Goal: Book appointment/travel/reservation

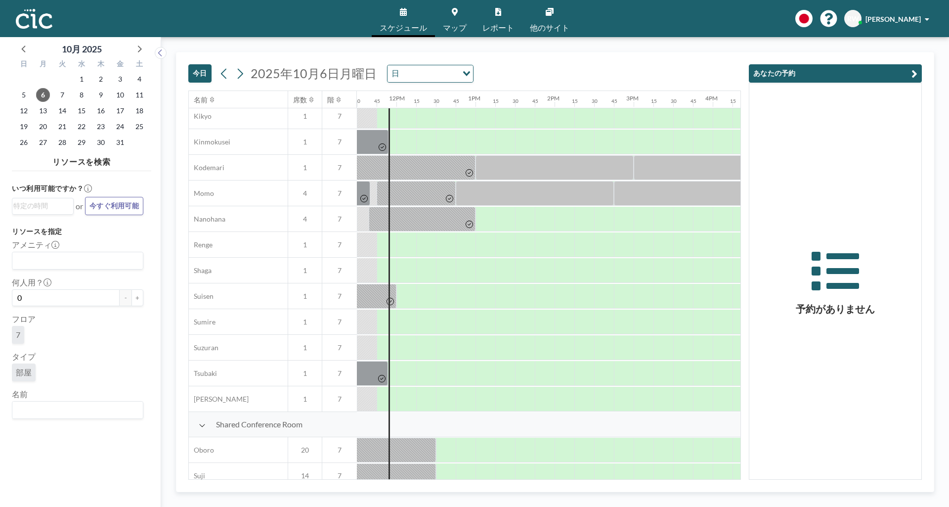
scroll to position [418, 909]
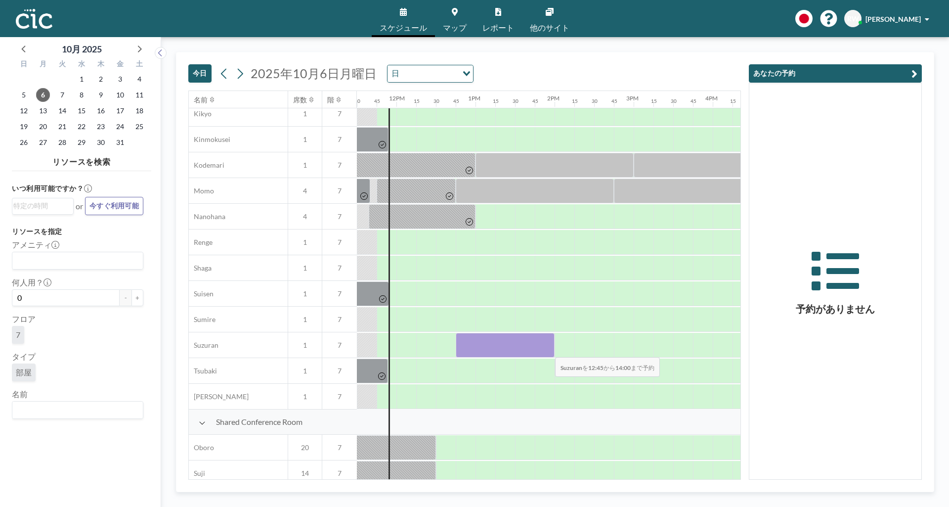
drag, startPoint x: 470, startPoint y: 354, endPoint x: 547, endPoint y: 350, distance: 77.2
click at [547, 350] on div at bounding box center [505, 345] width 99 height 25
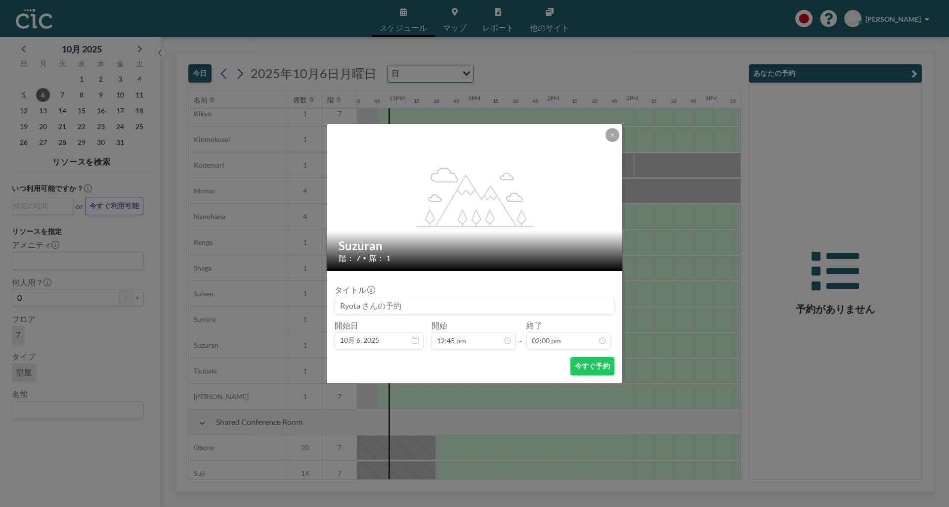
scroll to position [985, 0]
click at [612, 137] on button at bounding box center [612, 135] width 14 height 14
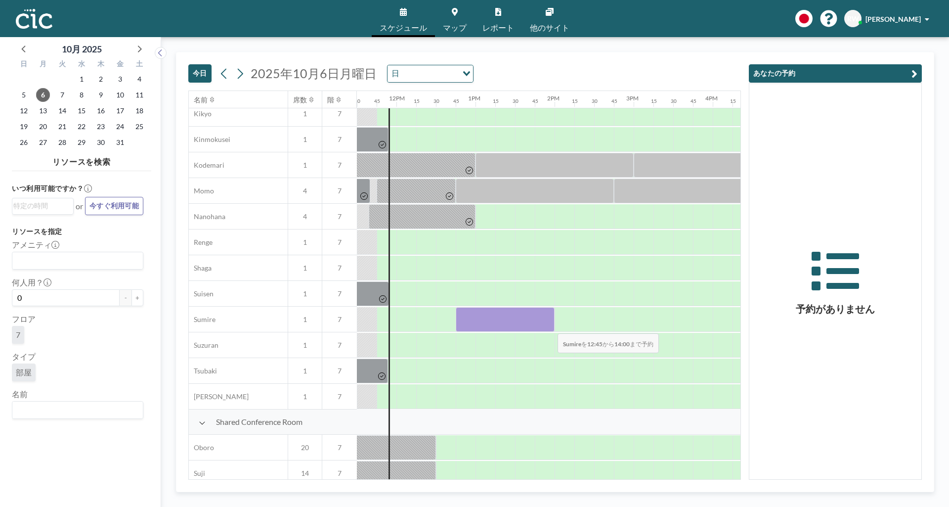
drag, startPoint x: 474, startPoint y: 324, endPoint x: 550, endPoint y: 327, distance: 75.2
click at [550, 327] on div at bounding box center [505, 319] width 99 height 25
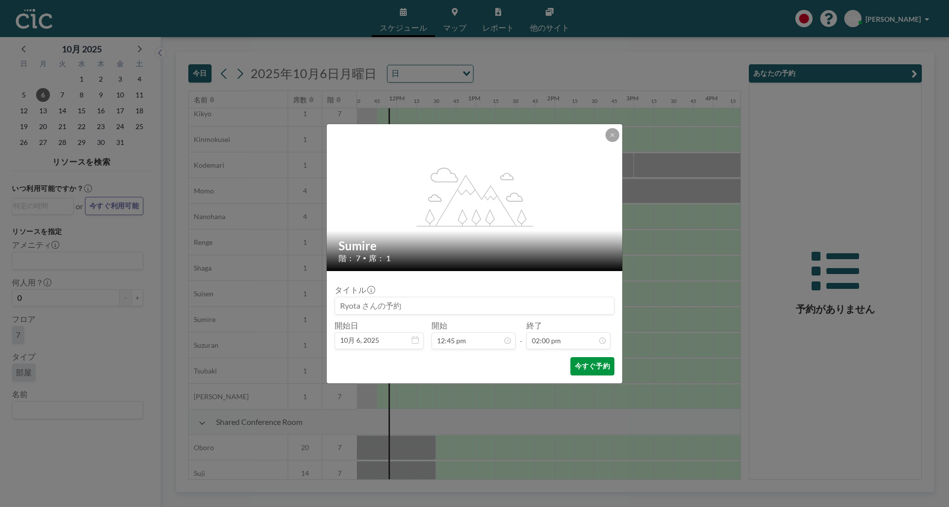
scroll to position [985, 0]
click at [590, 368] on button "今すぐ予約" at bounding box center [592, 366] width 44 height 18
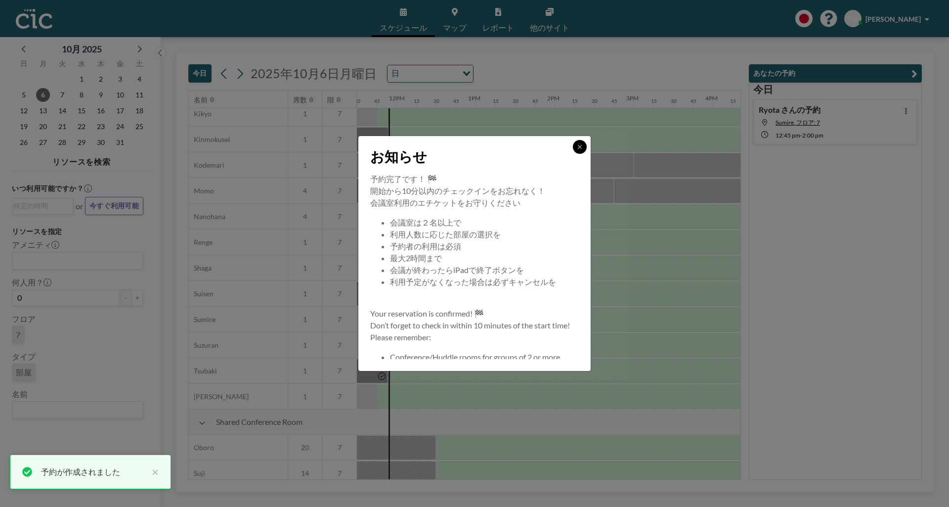
click at [579, 151] on button at bounding box center [580, 147] width 14 height 14
